Goal: Navigation & Orientation: Find specific page/section

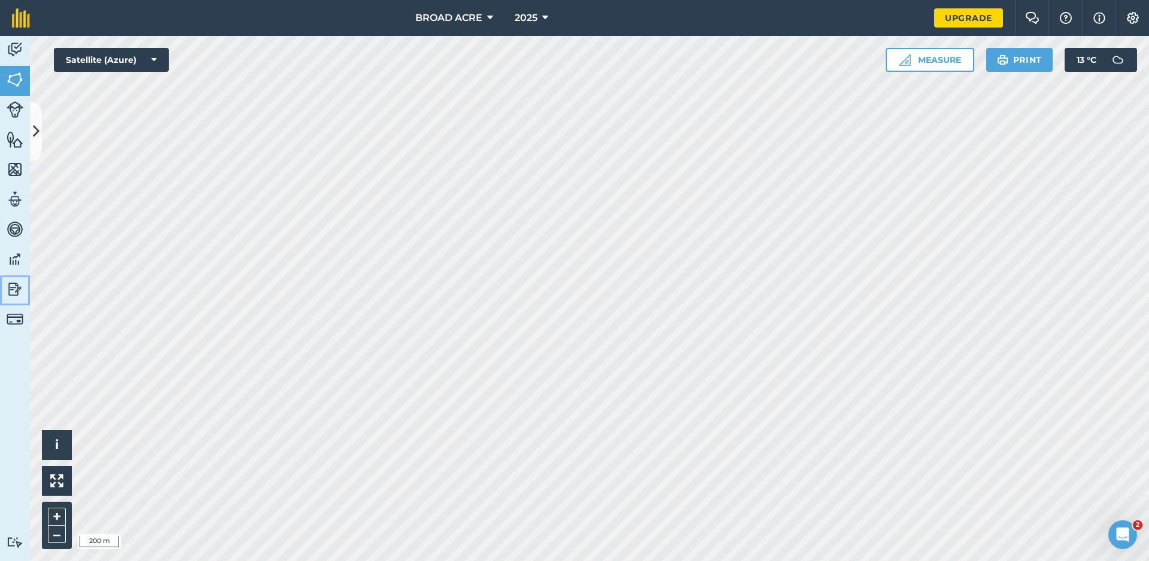
click at [20, 287] on img at bounding box center [15, 289] width 17 height 18
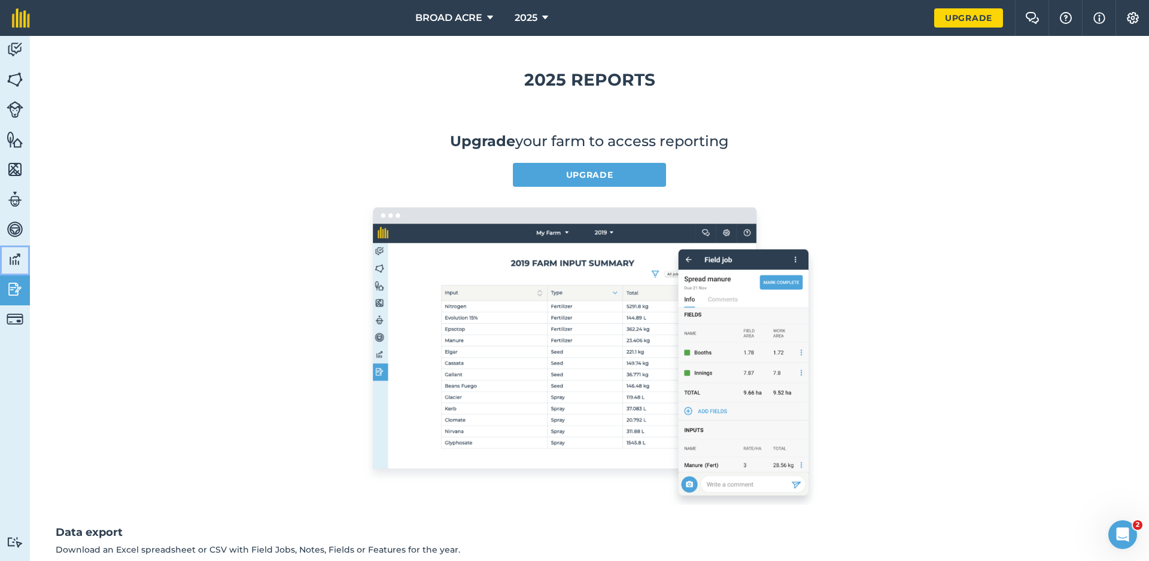
click at [11, 260] on img at bounding box center [15, 259] width 17 height 18
